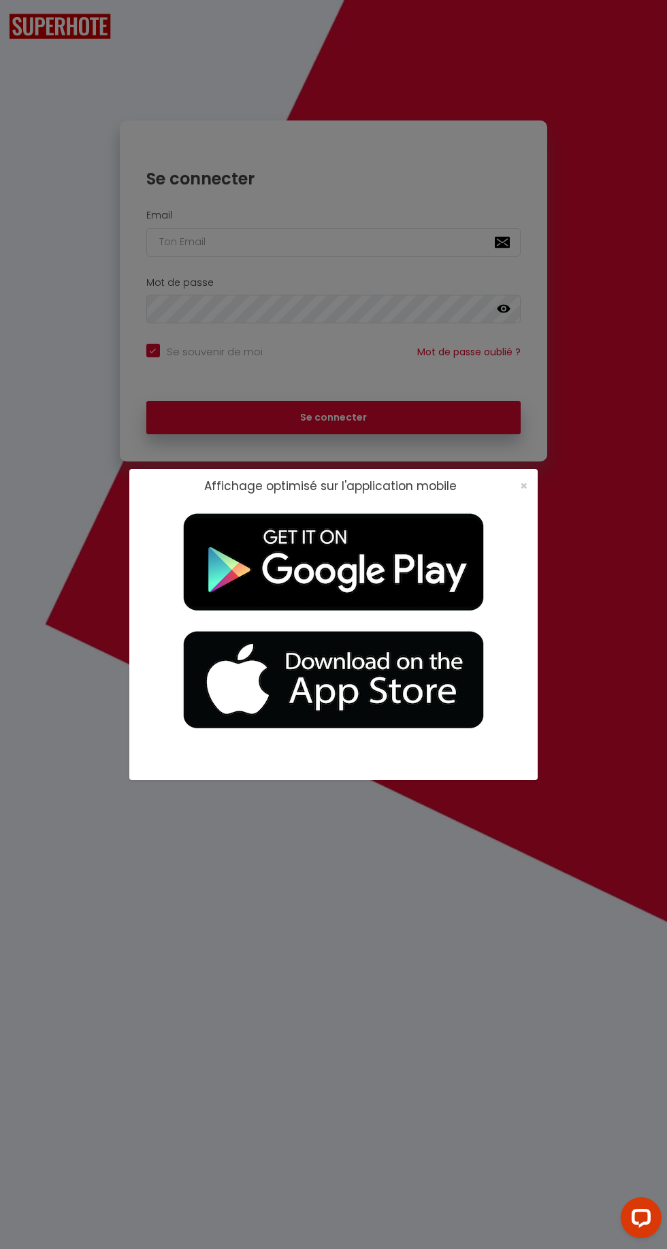
checkbox input "true"
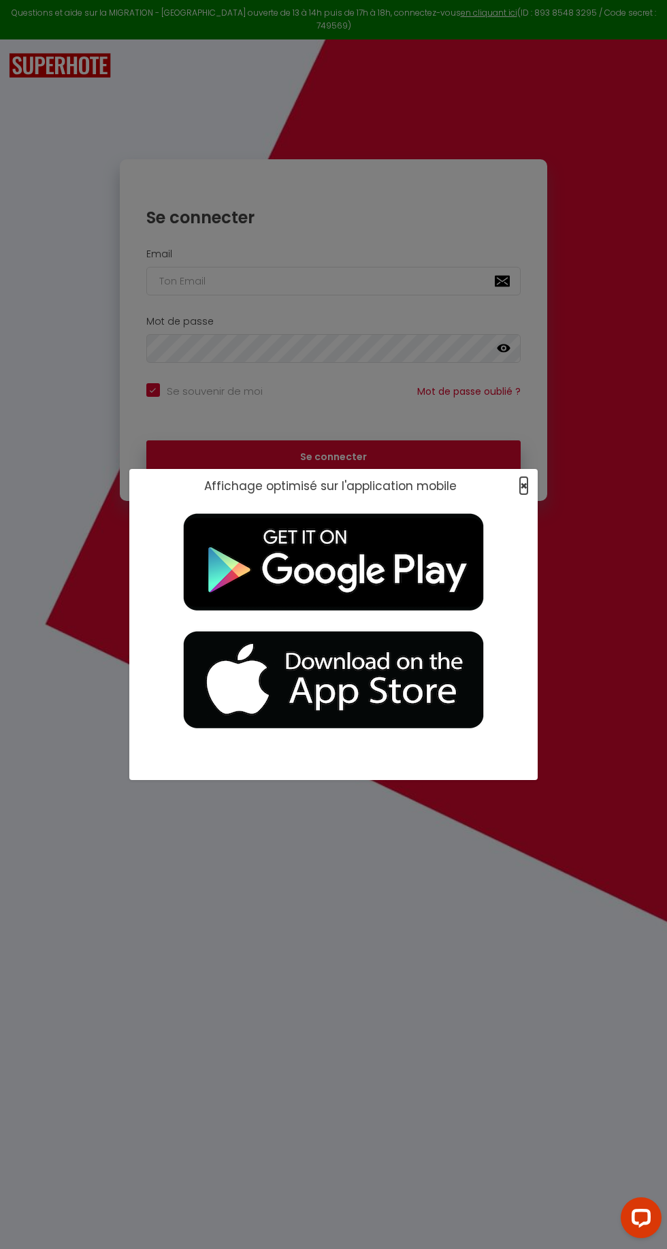
click at [523, 486] on span "×" at bounding box center [523, 485] width 7 height 17
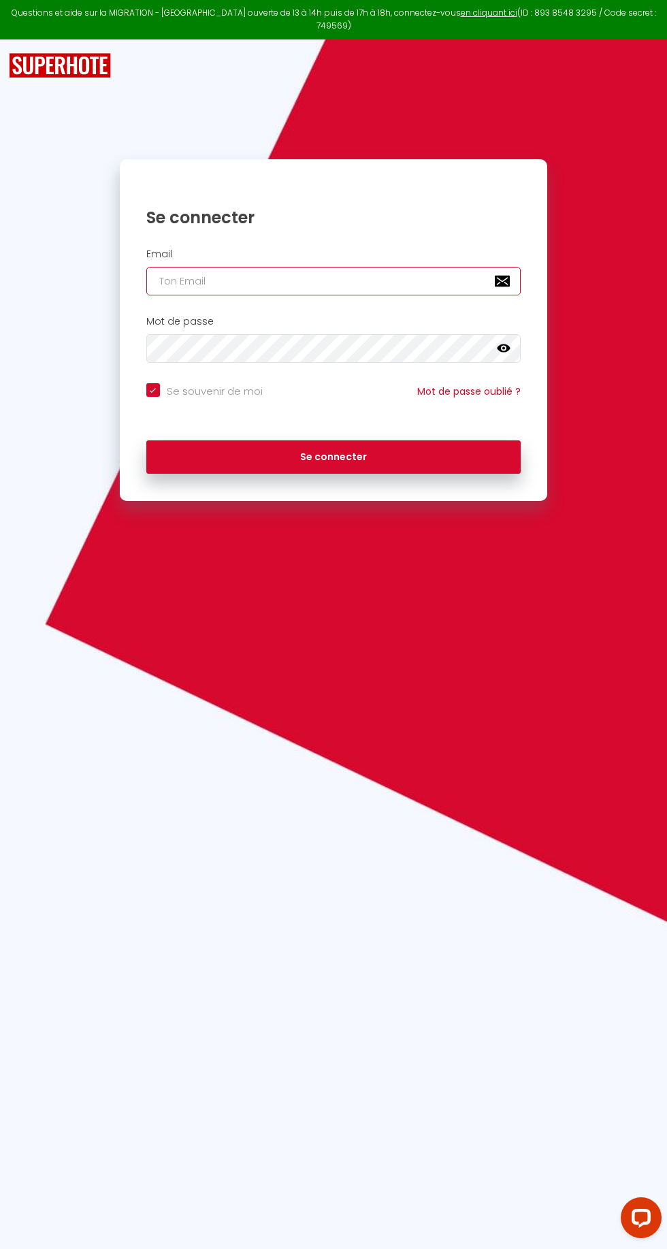
click at [382, 278] on input "email" at bounding box center [333, 281] width 375 height 29
type input "contact@la-conciergerie-royale.com"
click at [146, 440] on button "Se connecter" at bounding box center [333, 457] width 375 height 34
checkbox input "true"
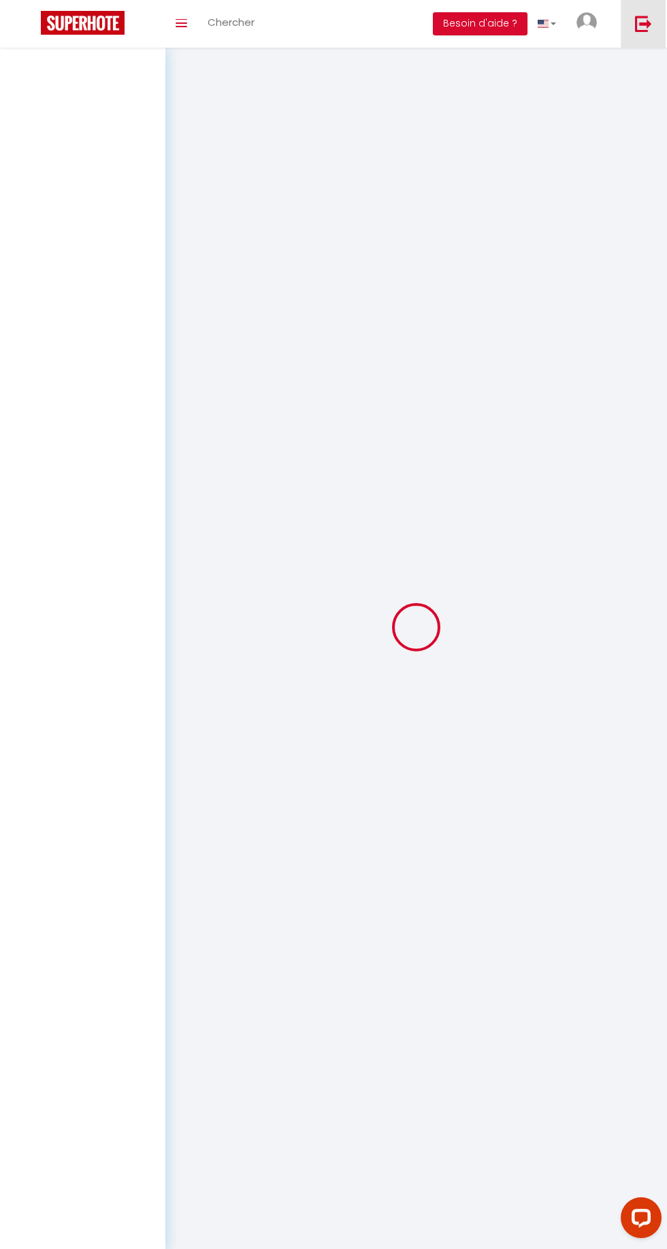
click at [652, 41] on link at bounding box center [643, 24] width 45 height 48
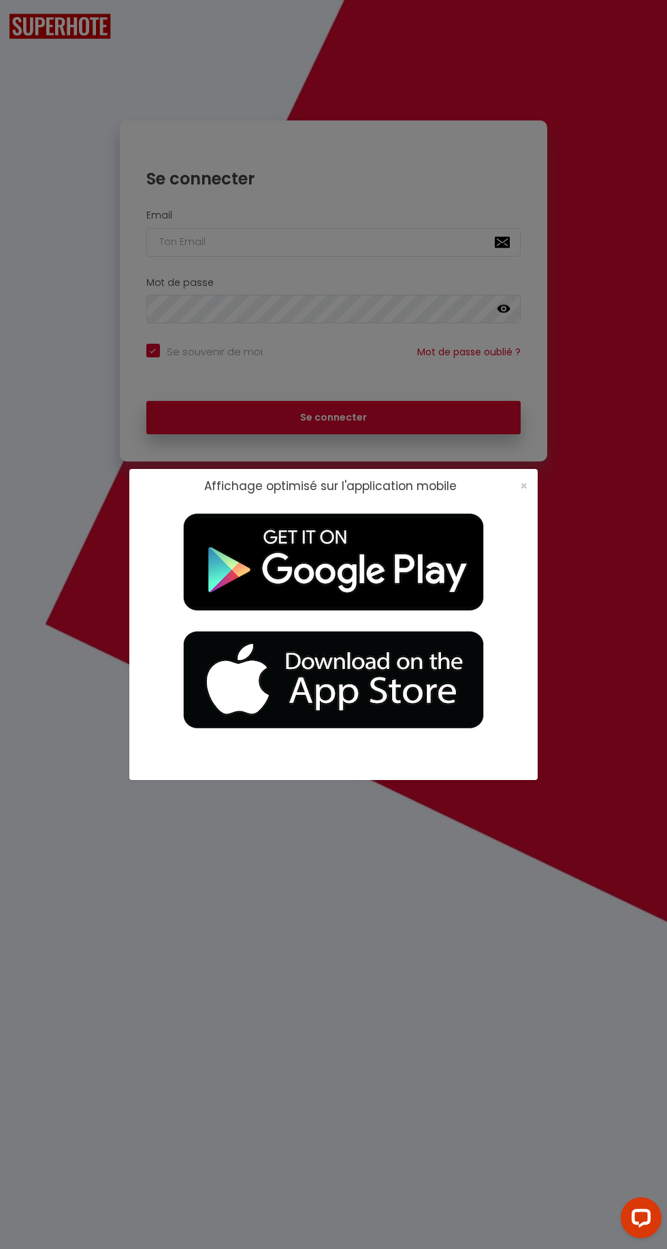
checkbox input "true"
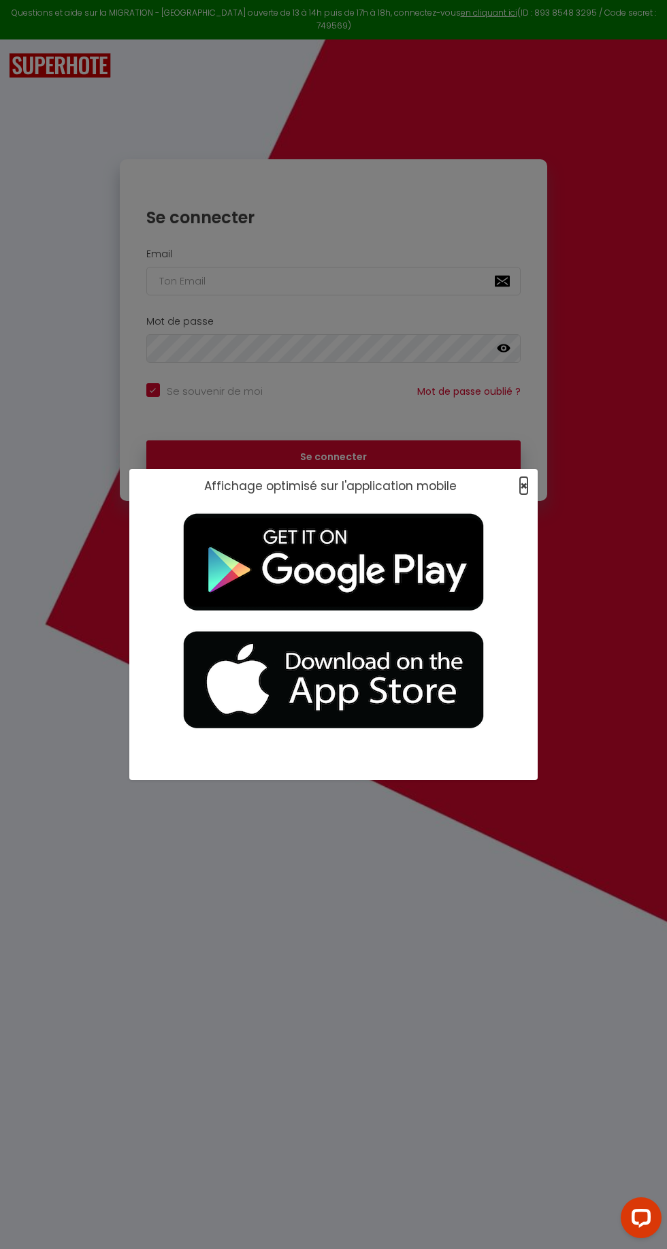
click at [526, 486] on span "×" at bounding box center [523, 485] width 7 height 17
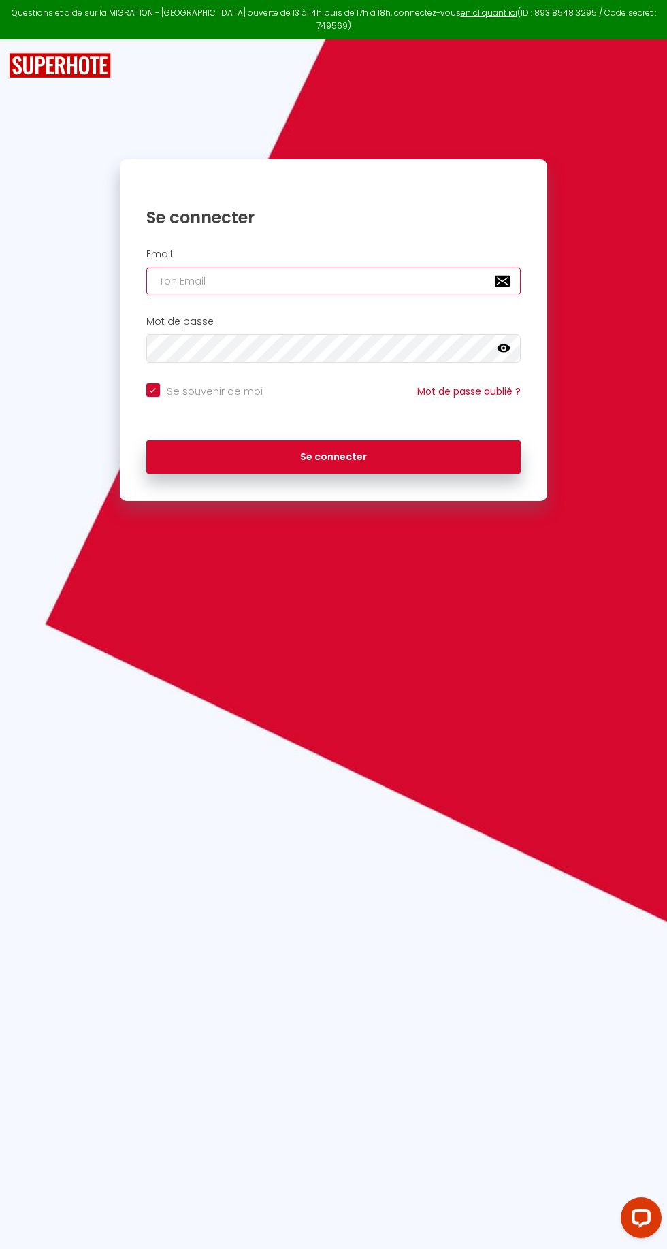
click at [392, 274] on input "email" at bounding box center [333, 281] width 375 height 29
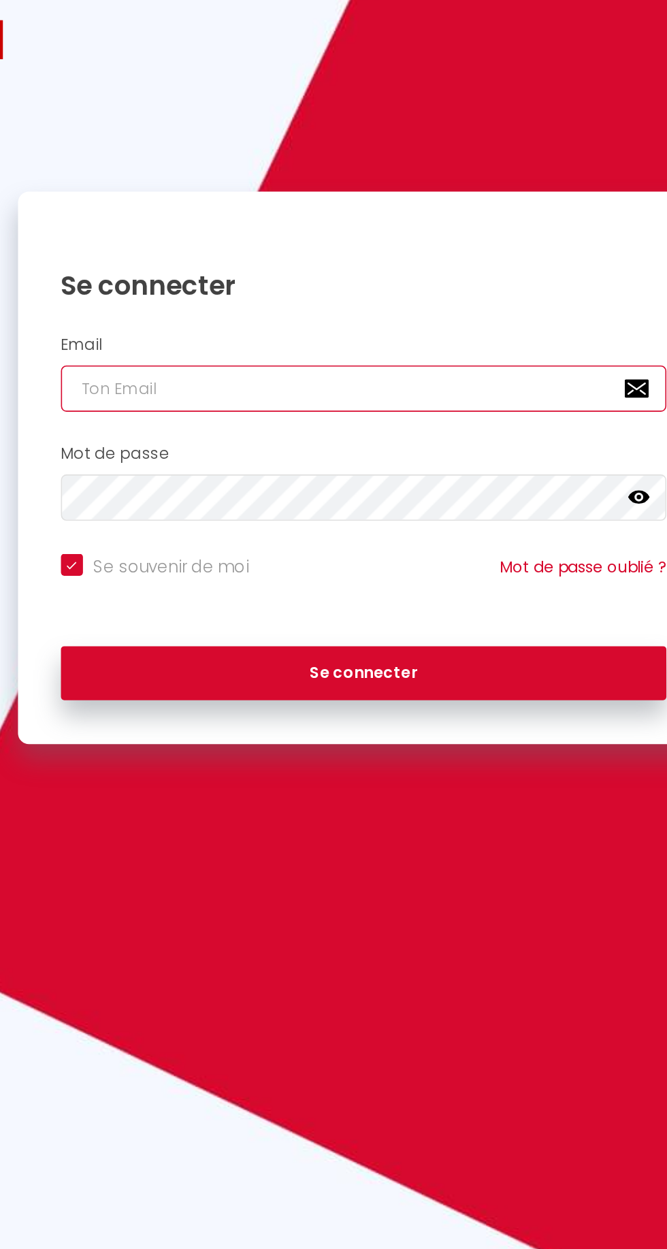
type input "p"
checkbox input "true"
type input "patrimoine.byblos@gmail.com"
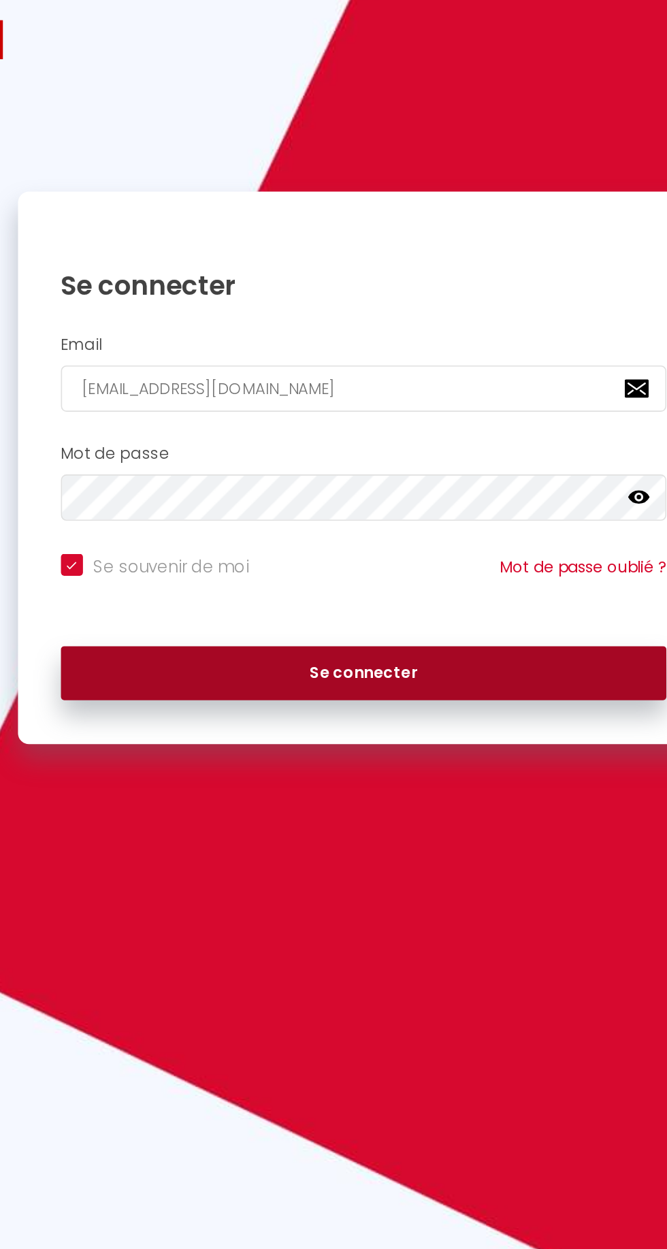
click at [359, 440] on button "Se connecter" at bounding box center [333, 457] width 375 height 34
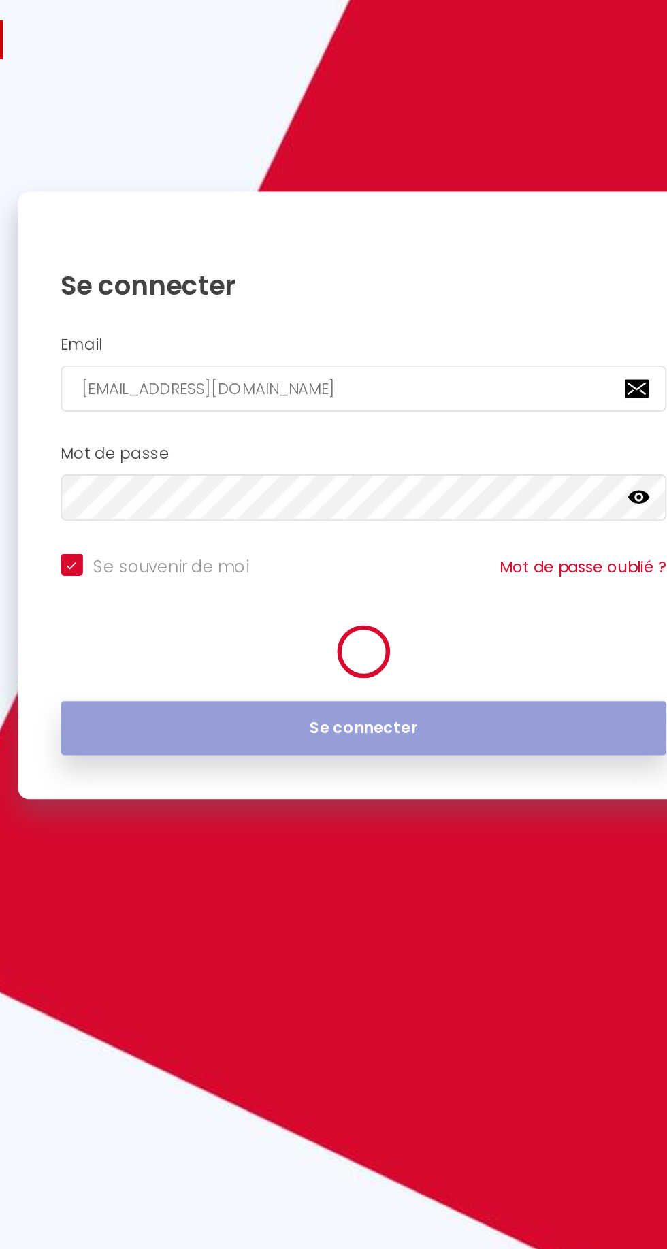
checkbox input "true"
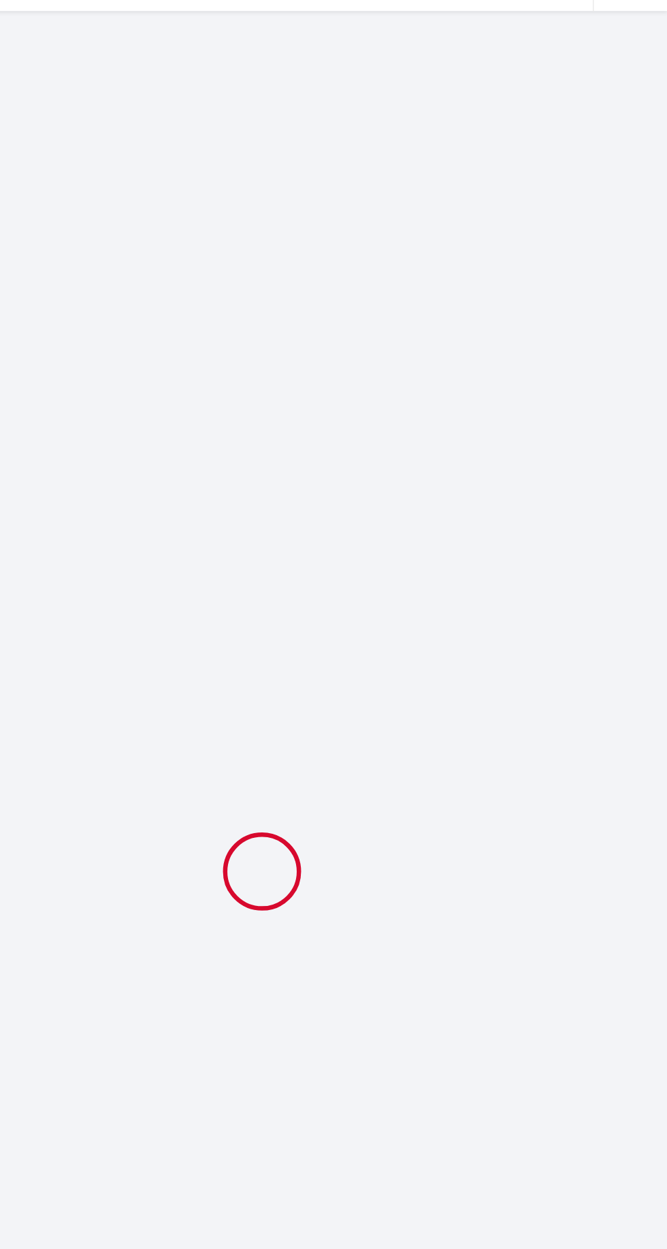
scroll to position [48, 0]
